Goal: Transaction & Acquisition: Obtain resource

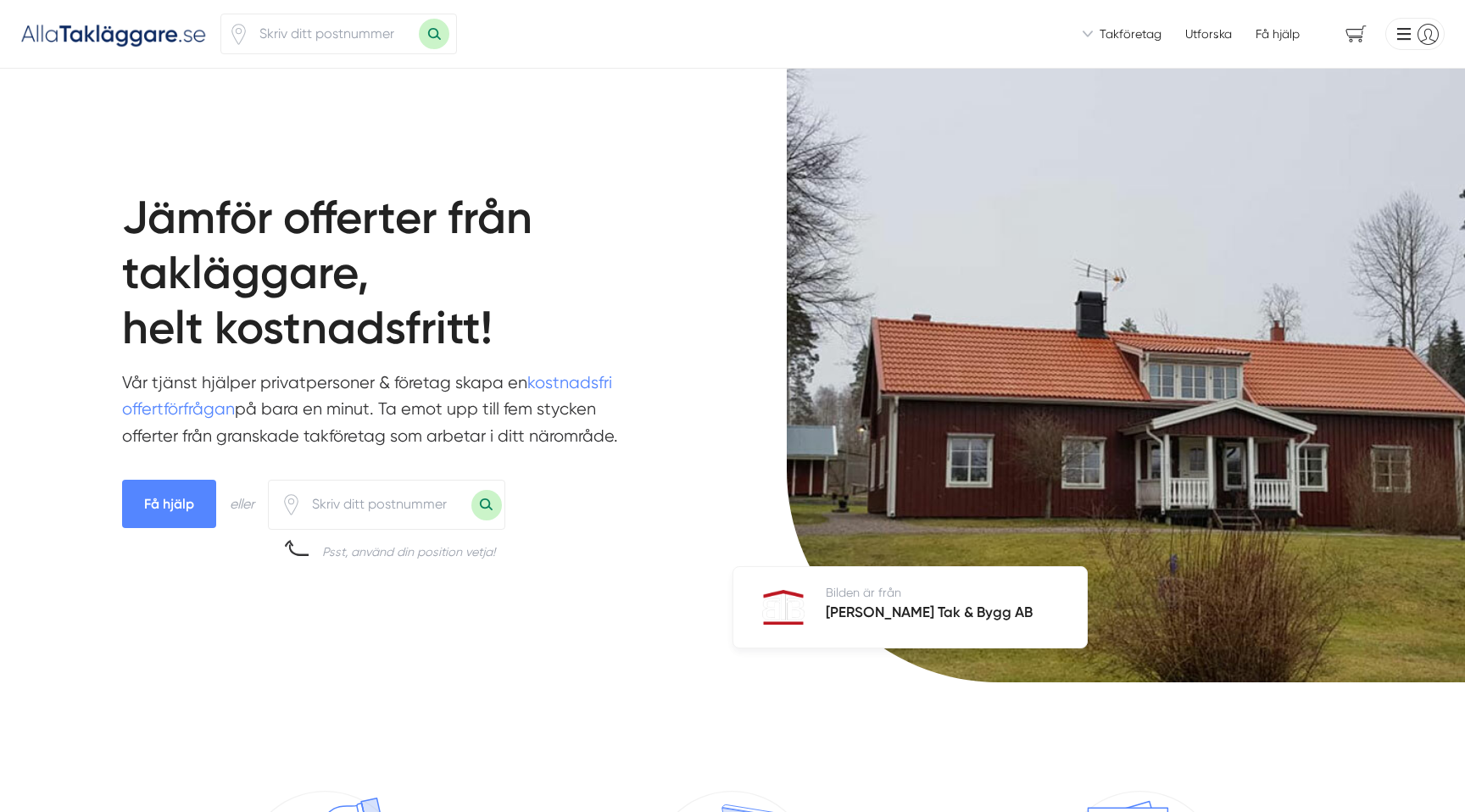
click at [194, 168] on main "Jämför offerter från takläggare, helt kostnadsfritt! Vår tjänst hjälper privatp…" at bounding box center [407, 430] width 570 height 532
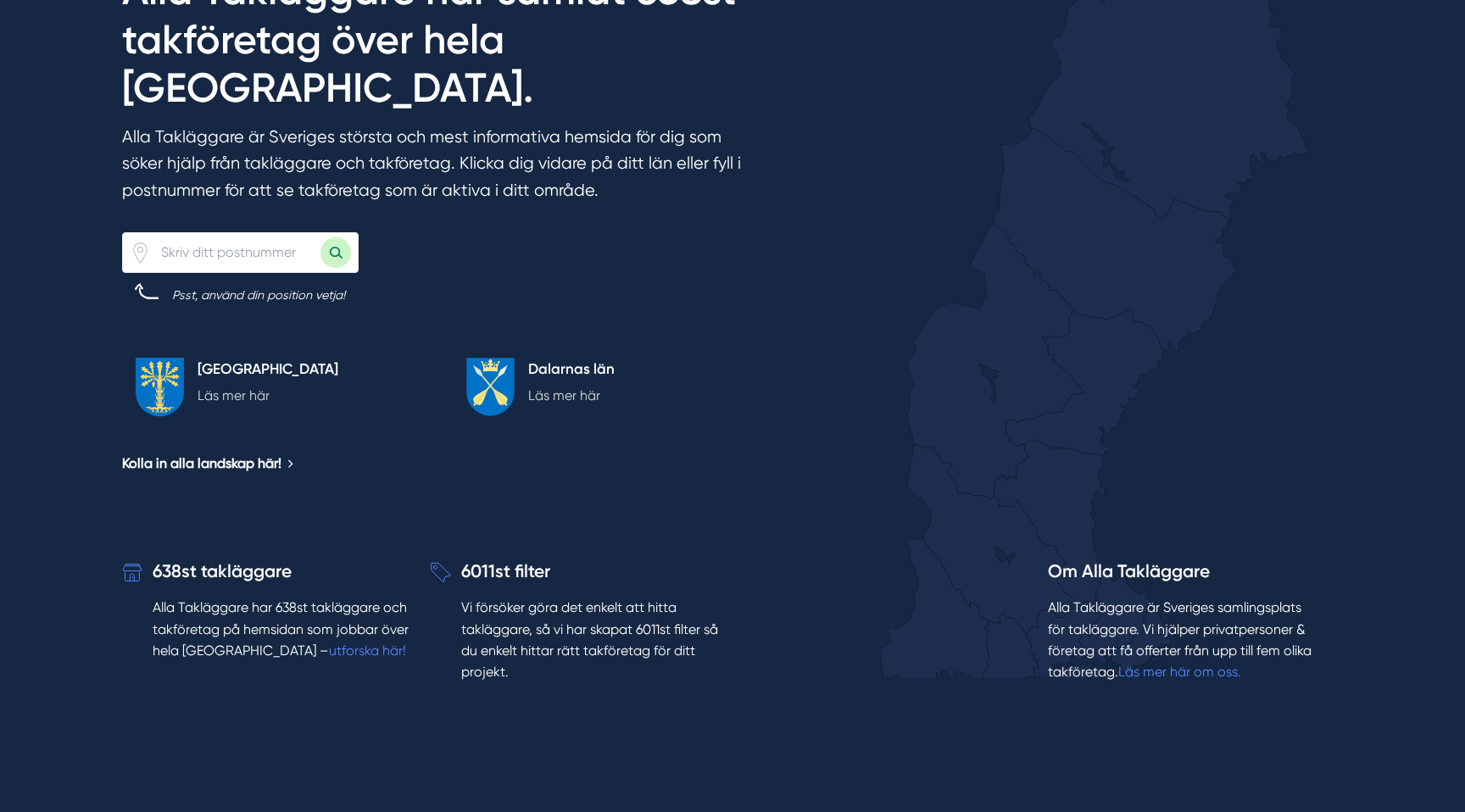
scroll to position [2900, 0]
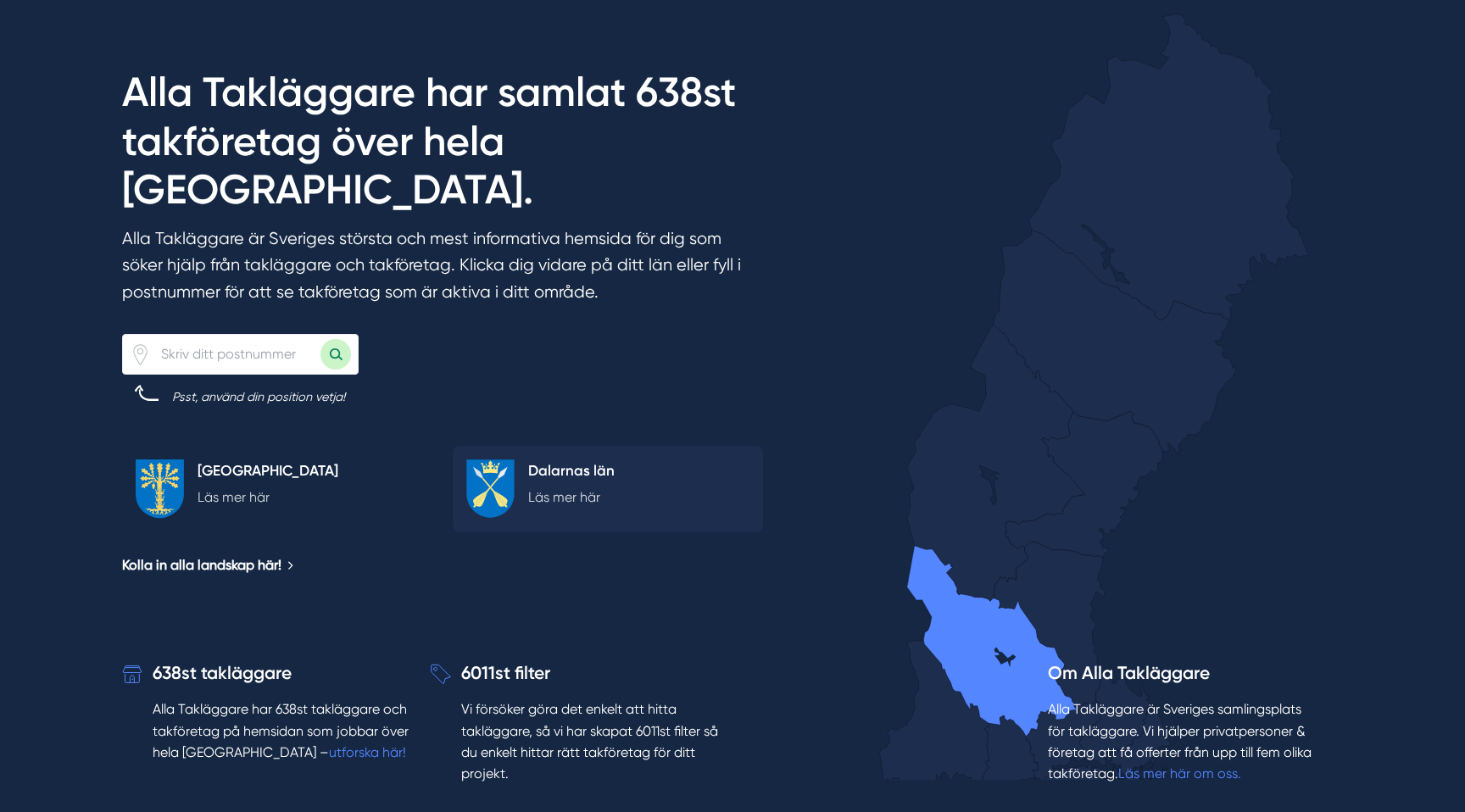
click at [583, 487] on p "Läs mer här" at bounding box center [571, 498] width 86 height 22
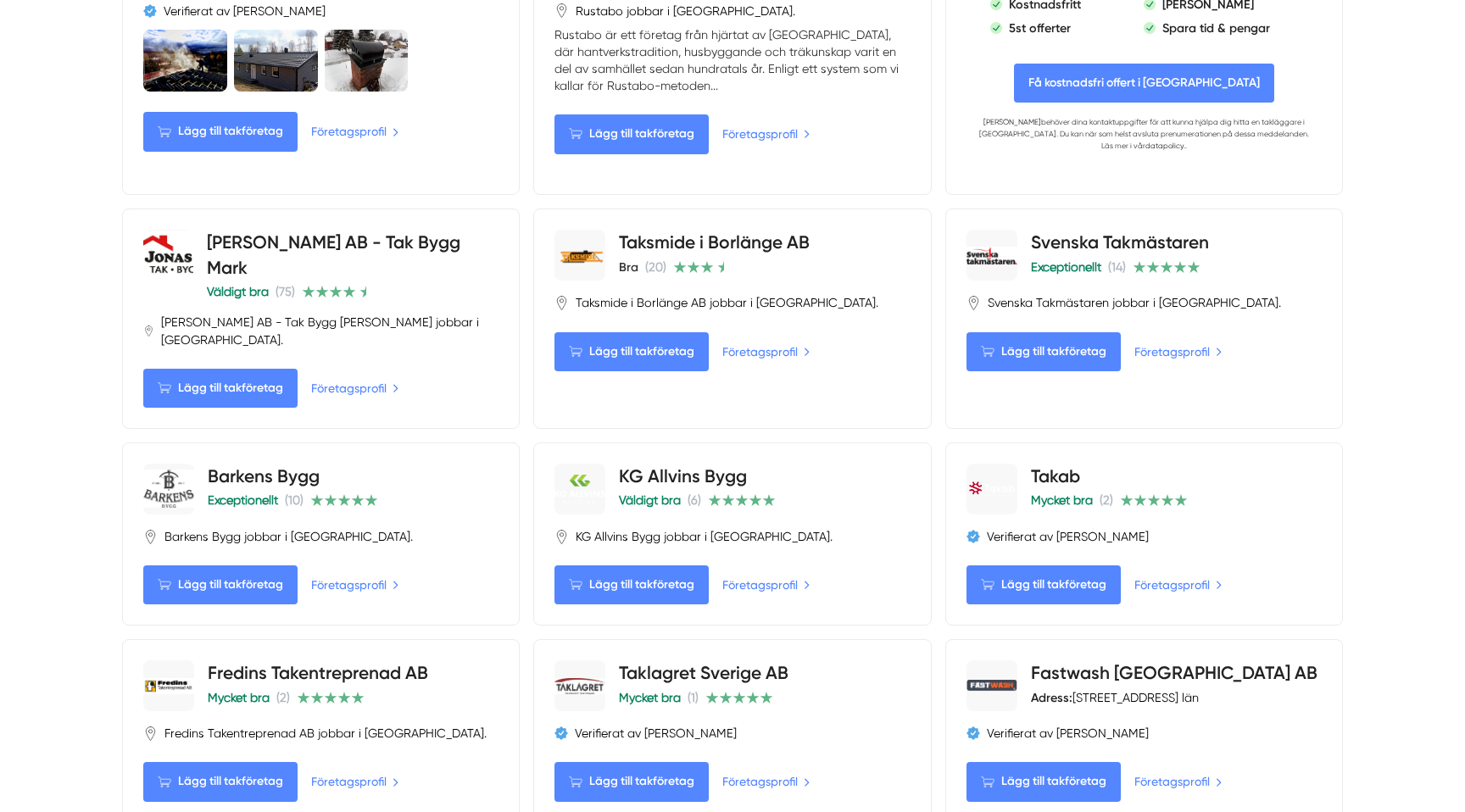
scroll to position [1320, 0]
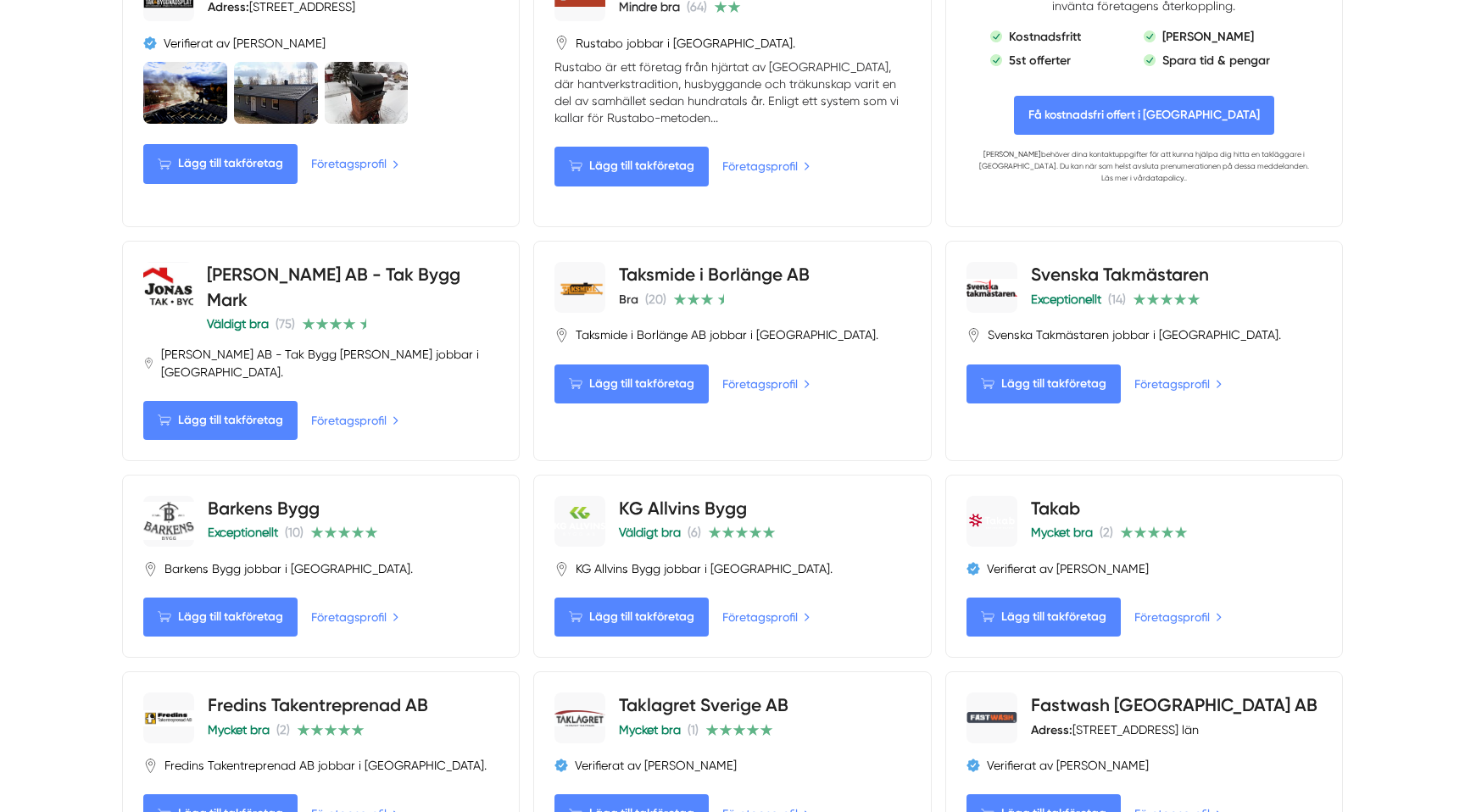
click at [214, 282] on div "Jonas Tak AB - Tak Bygg Mark Väldigt bra (75) Jonas Tak AB - Tak Bygg Mark jobb…" at bounding box center [321, 351] width 355 height 178
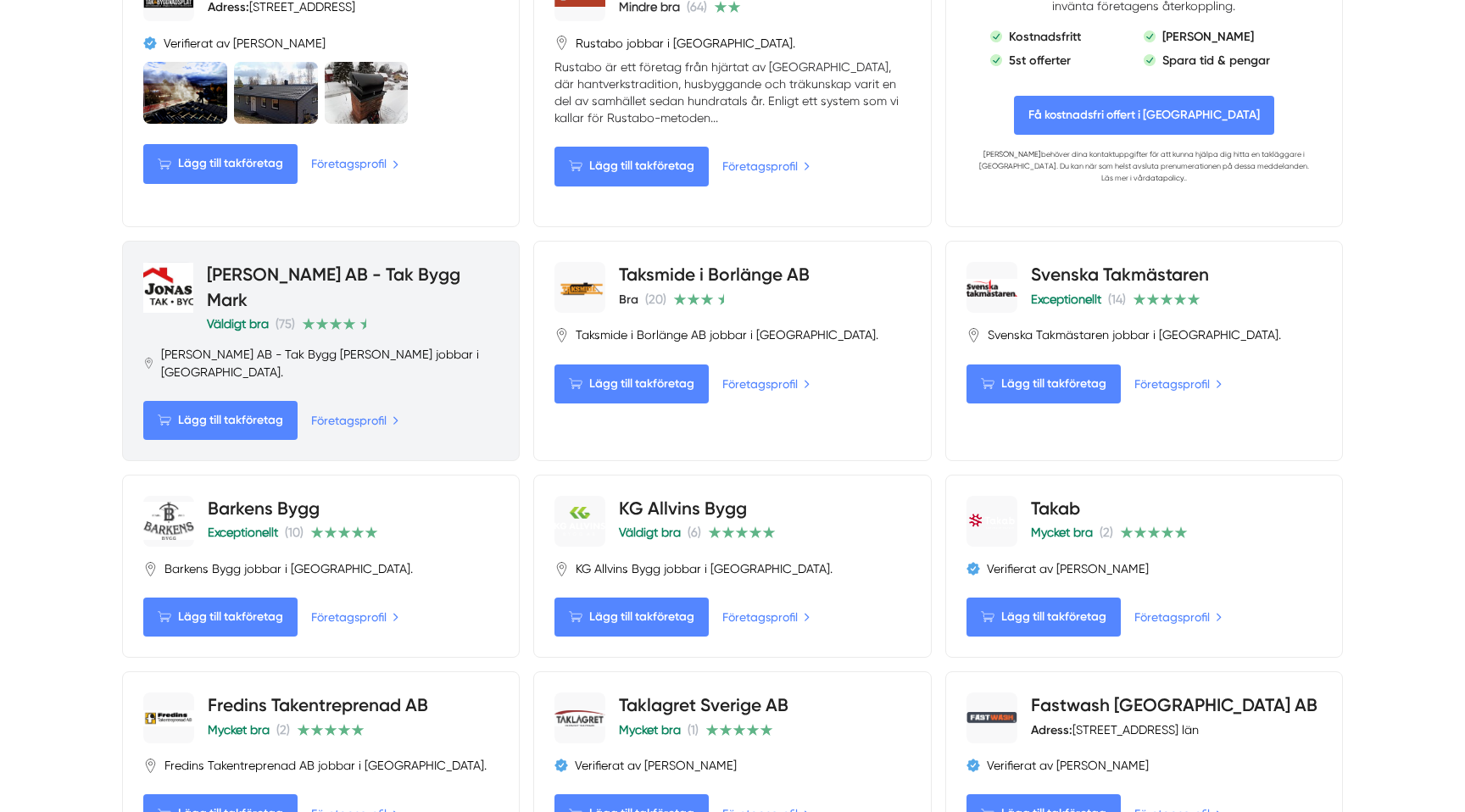
click at [208, 401] on span "Lägg till takföretag" at bounding box center [220, 420] width 154 height 39
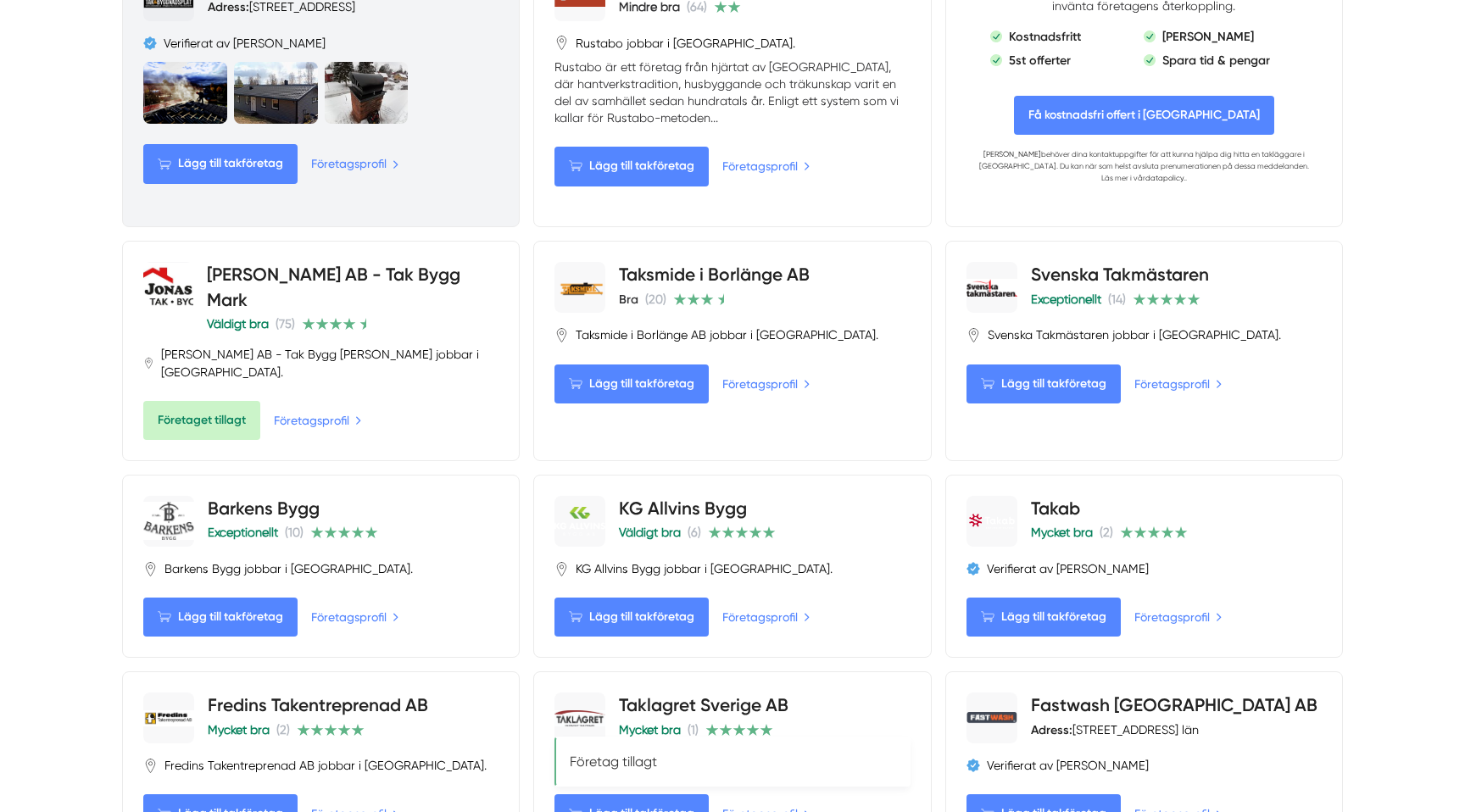
click at [221, 144] on span "Lägg till takföretag" at bounding box center [220, 164] width 154 height 39
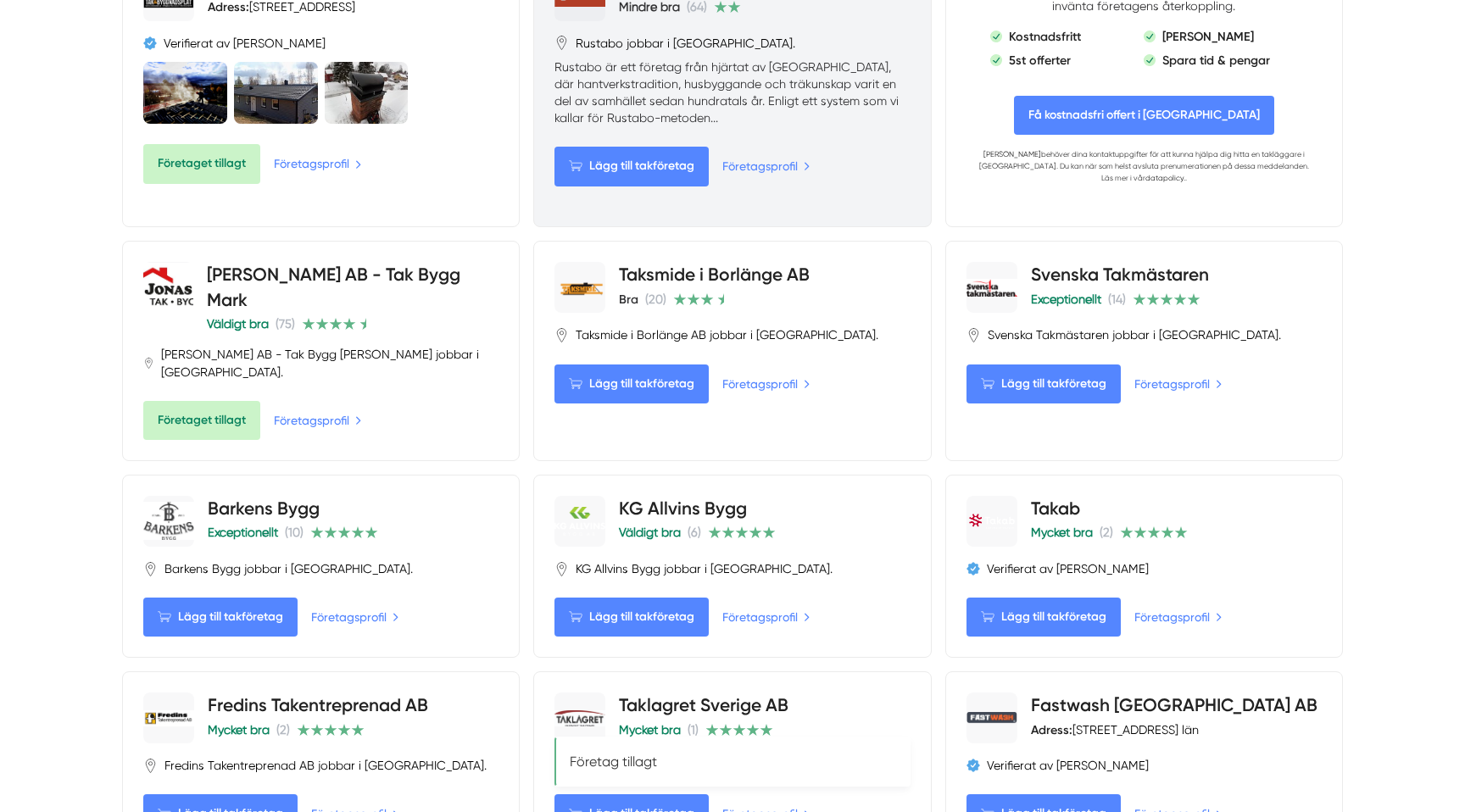
click at [658, 146] on span "Lägg till takföretag" at bounding box center [631, 166] width 154 height 39
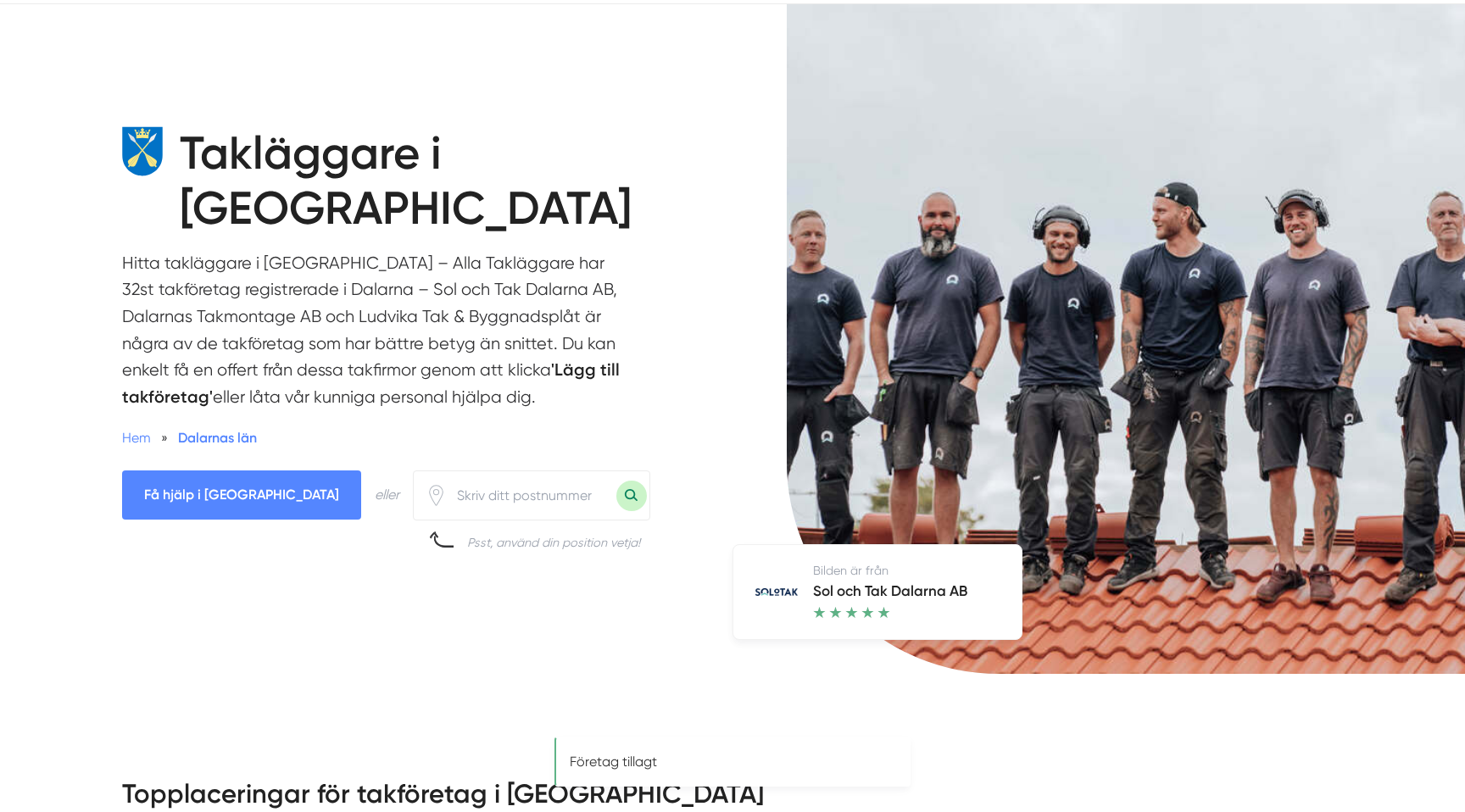
scroll to position [0, 0]
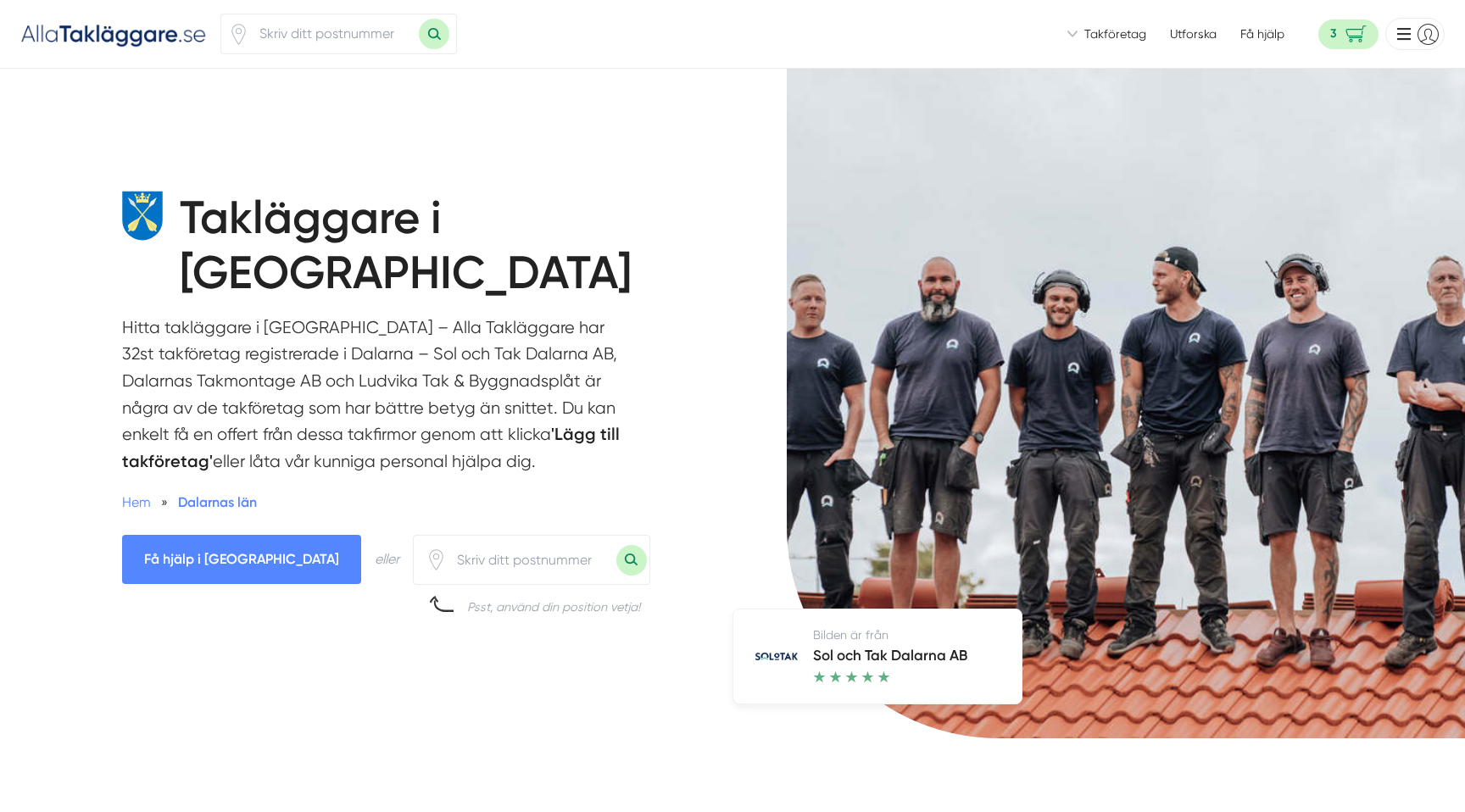
click at [506, 193] on h1 "Takläggare i Dalarna" at bounding box center [435, 252] width 512 height 124
click at [1328, 46] on span "3" at bounding box center [1347, 34] width 60 height 29
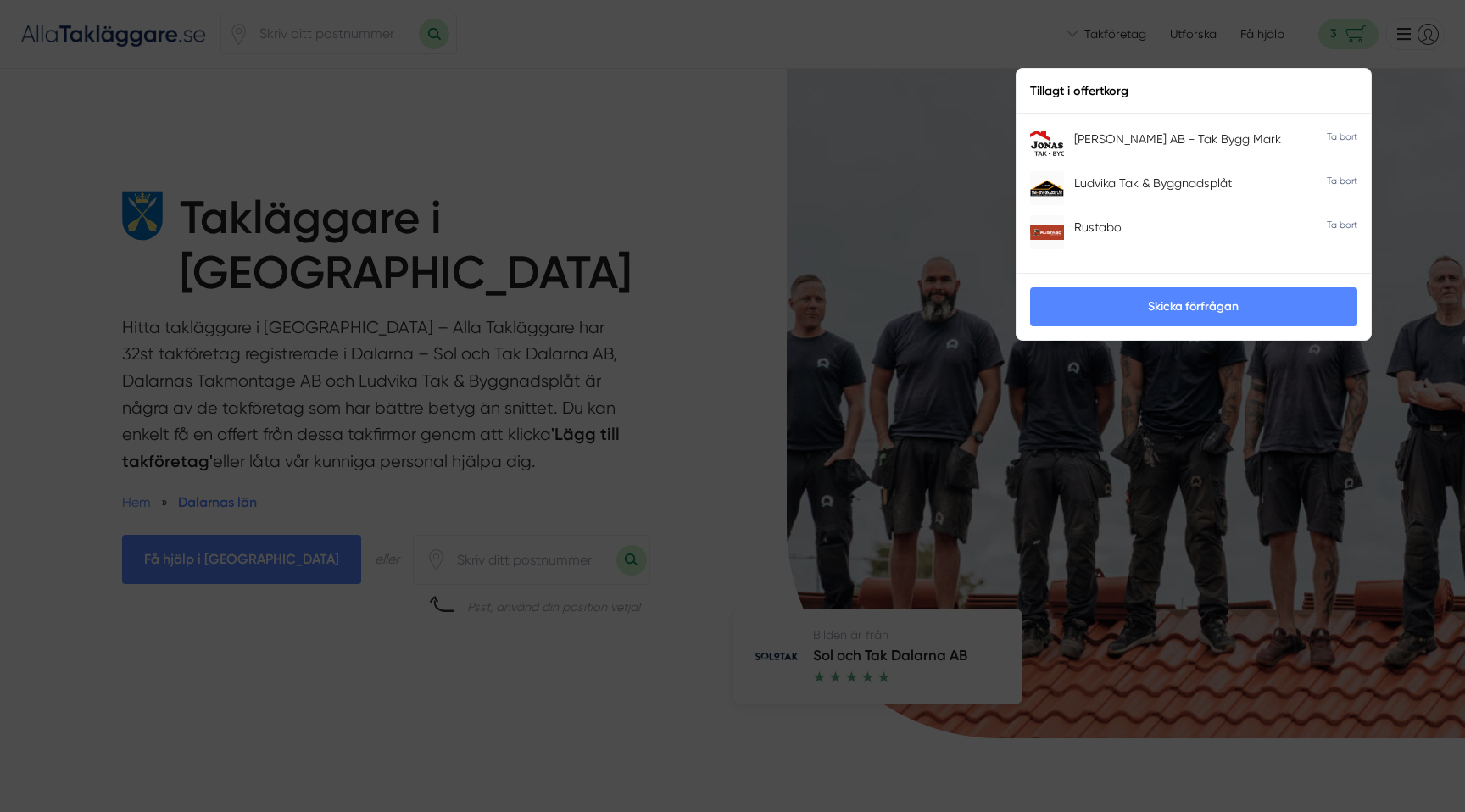
click at [1156, 295] on link "Skicka förfrågan" at bounding box center [1193, 307] width 327 height 39
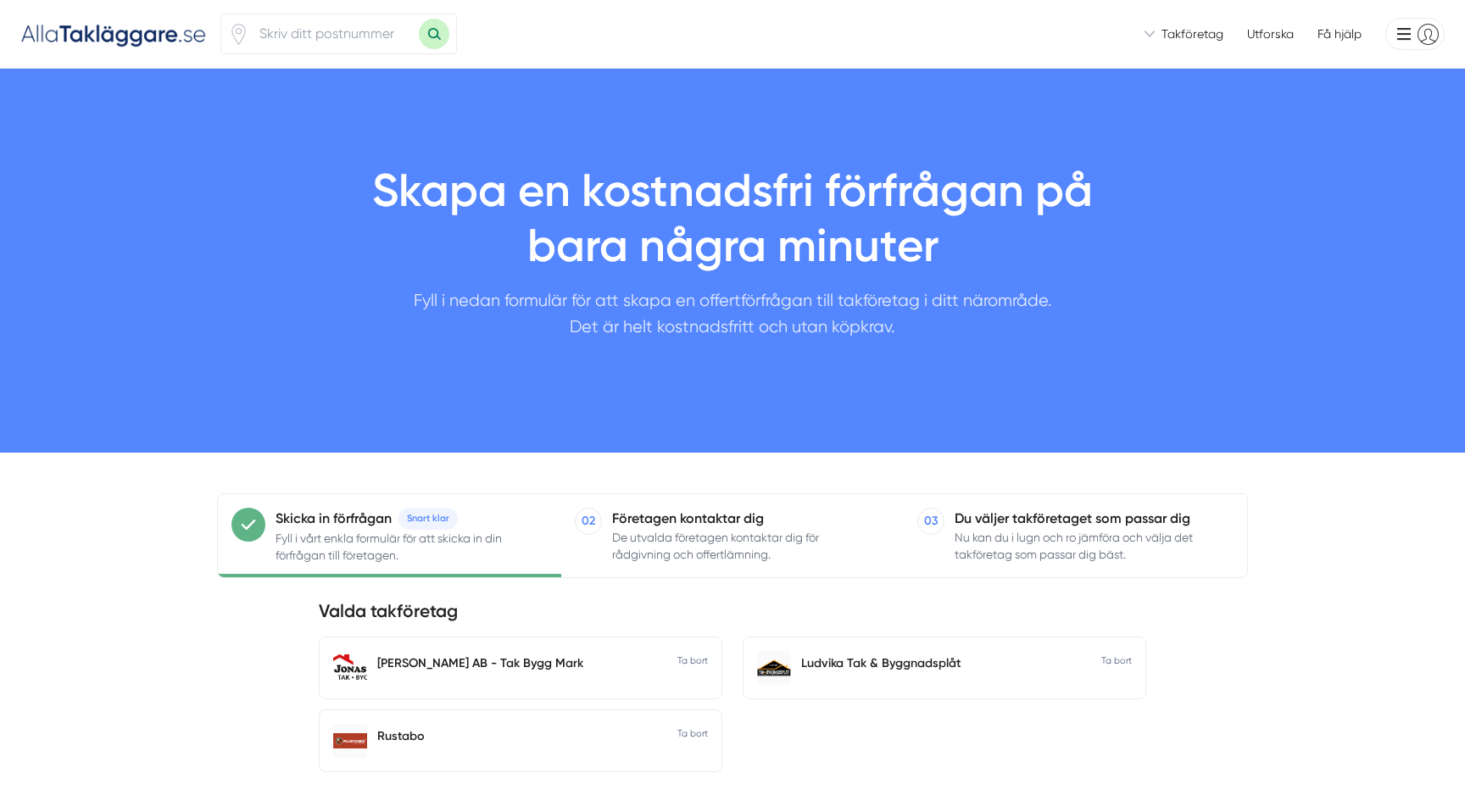
click at [145, 28] on img at bounding box center [114, 33] width 187 height 27
